Goal: Communication & Community: Connect with others

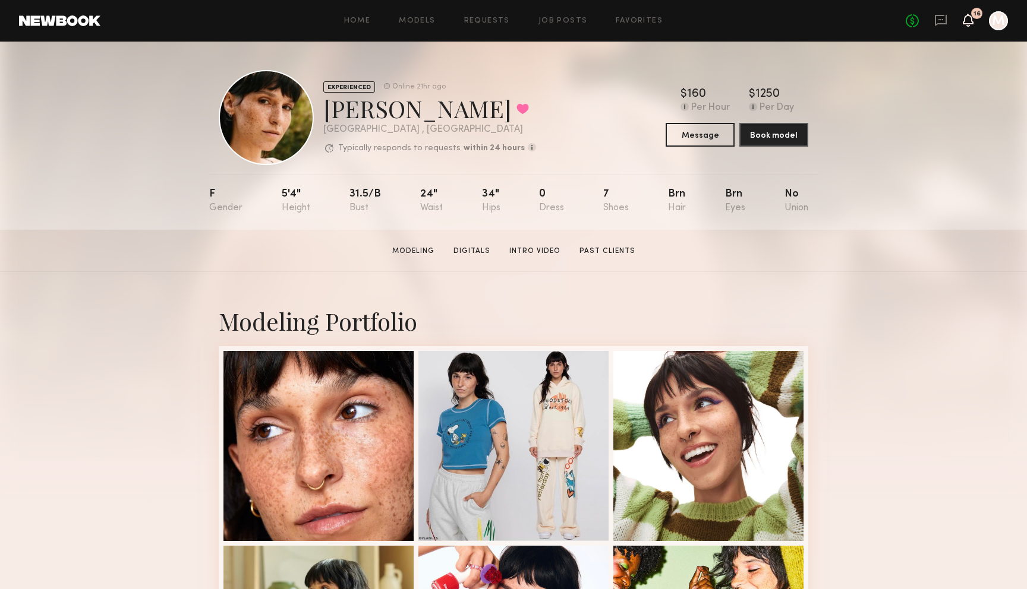
click at [969, 21] on icon at bounding box center [968, 19] width 10 height 8
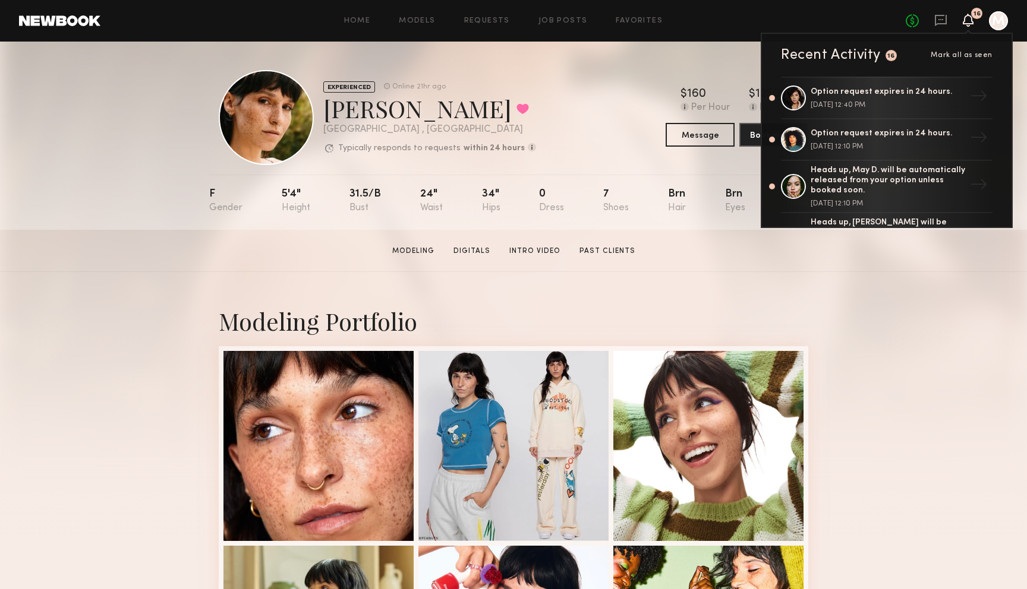
click at [425, 33] on header "Home Models Requests Job Posts Favorites Sign Out No fees up to $5,000 16 Recen…" at bounding box center [513, 21] width 1027 height 42
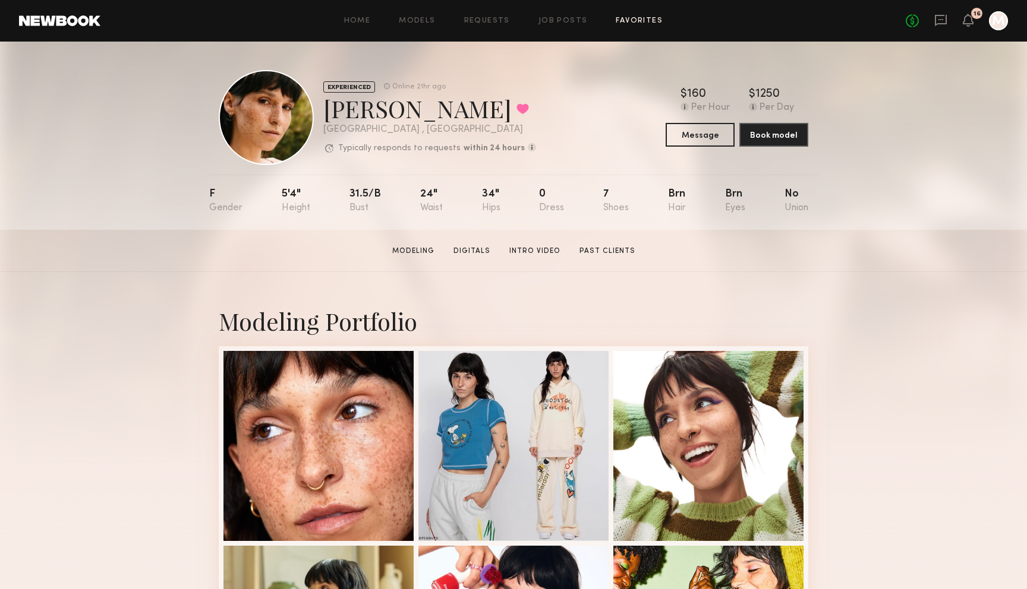
click at [651, 23] on link "Favorites" at bounding box center [639, 21] width 47 height 8
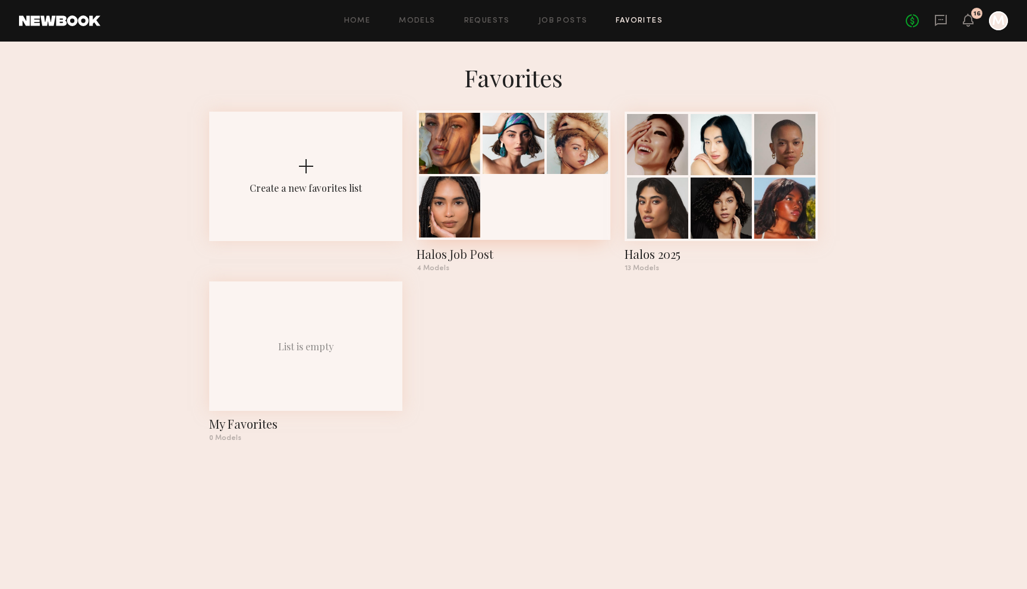
click at [581, 228] on div at bounding box center [513, 176] width 193 height 130
click at [746, 203] on div at bounding box center [720, 206] width 61 height 61
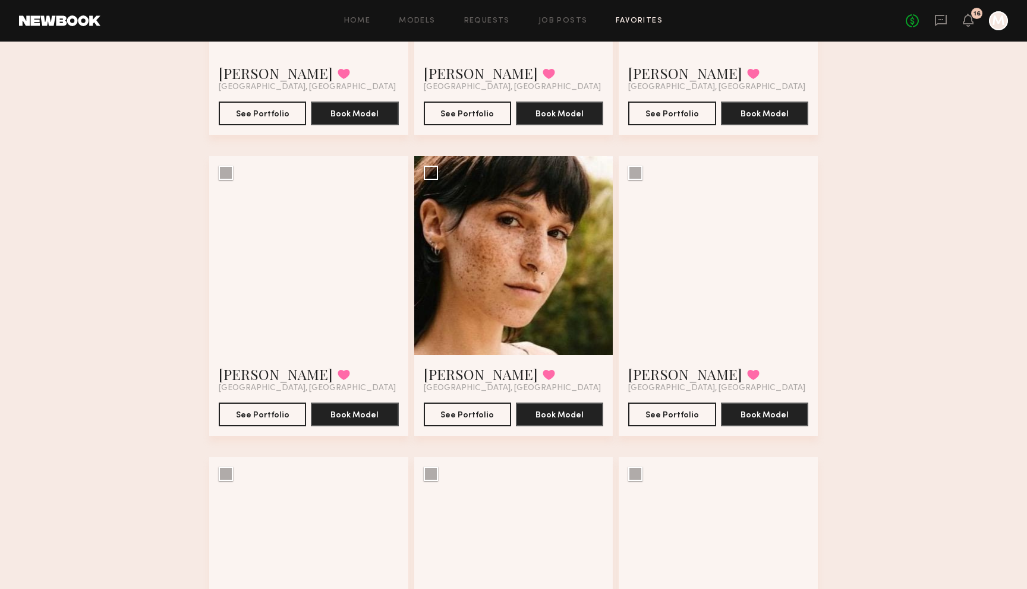
scroll to position [1073, 0]
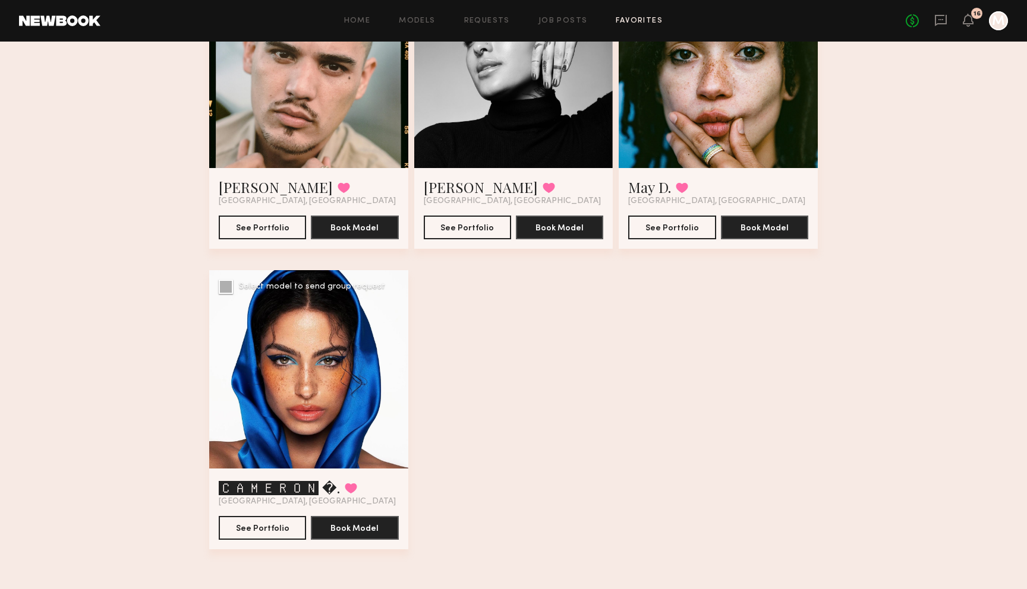
click at [383, 434] on div at bounding box center [308, 369] width 199 height 199
click at [283, 387] on div at bounding box center [308, 369] width 199 height 199
click at [299, 493] on link "🅲🅰🅼🅴🆁🅾🅽 �." at bounding box center [279, 487] width 121 height 19
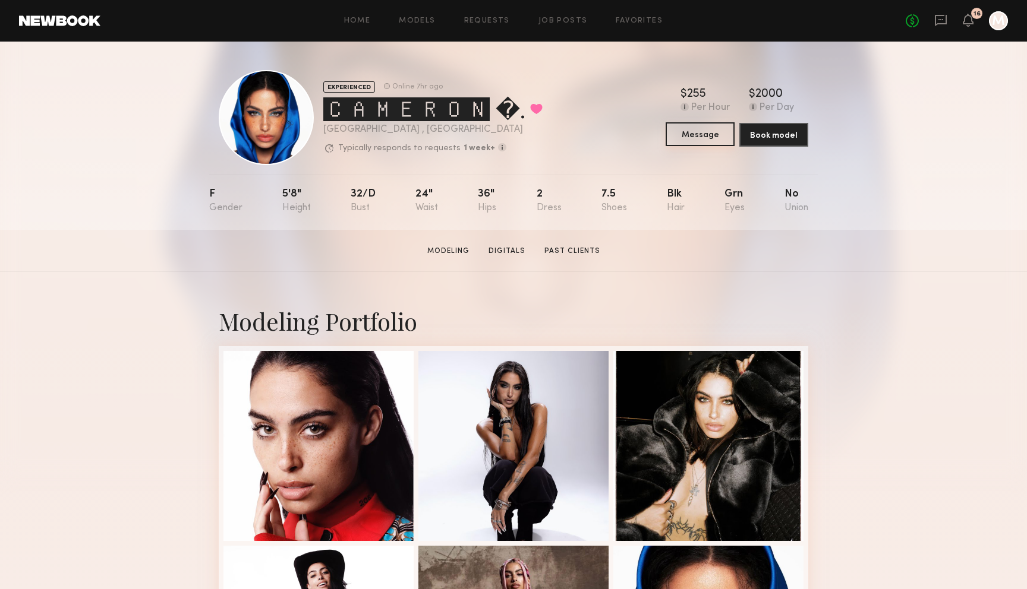
click at [709, 145] on button "Message" at bounding box center [699, 134] width 69 height 24
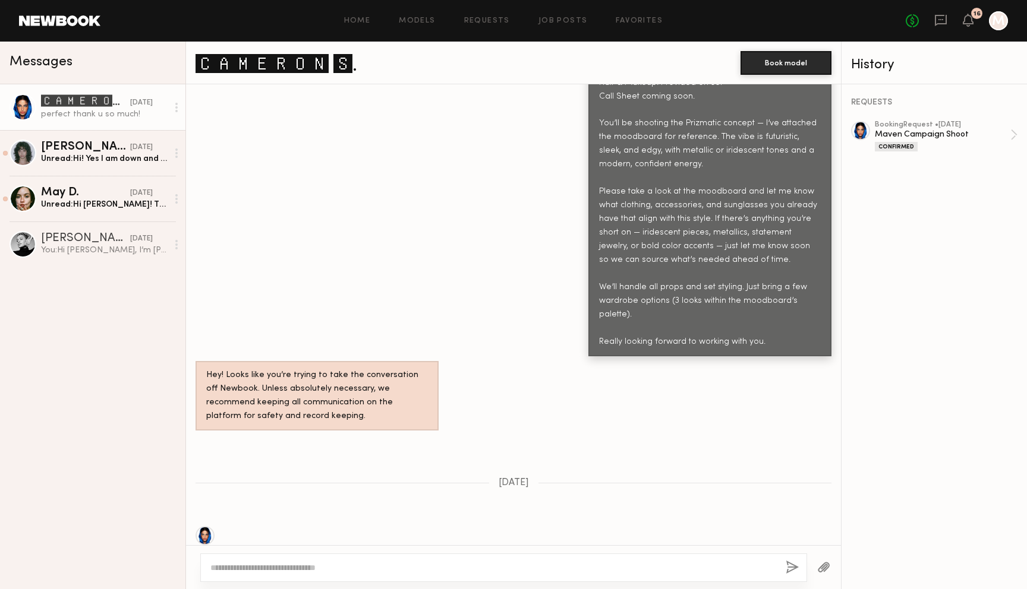
scroll to position [1310, 0]
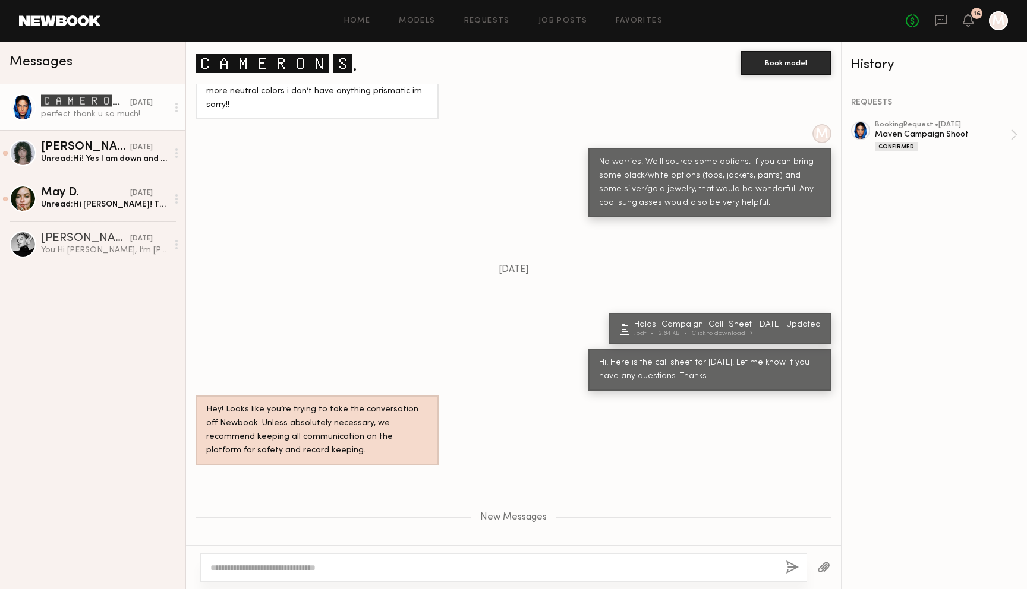
click at [325, 570] on textarea at bounding box center [493, 568] width 566 height 12
type textarea "**********"
